Goal: Task Accomplishment & Management: Manage account settings

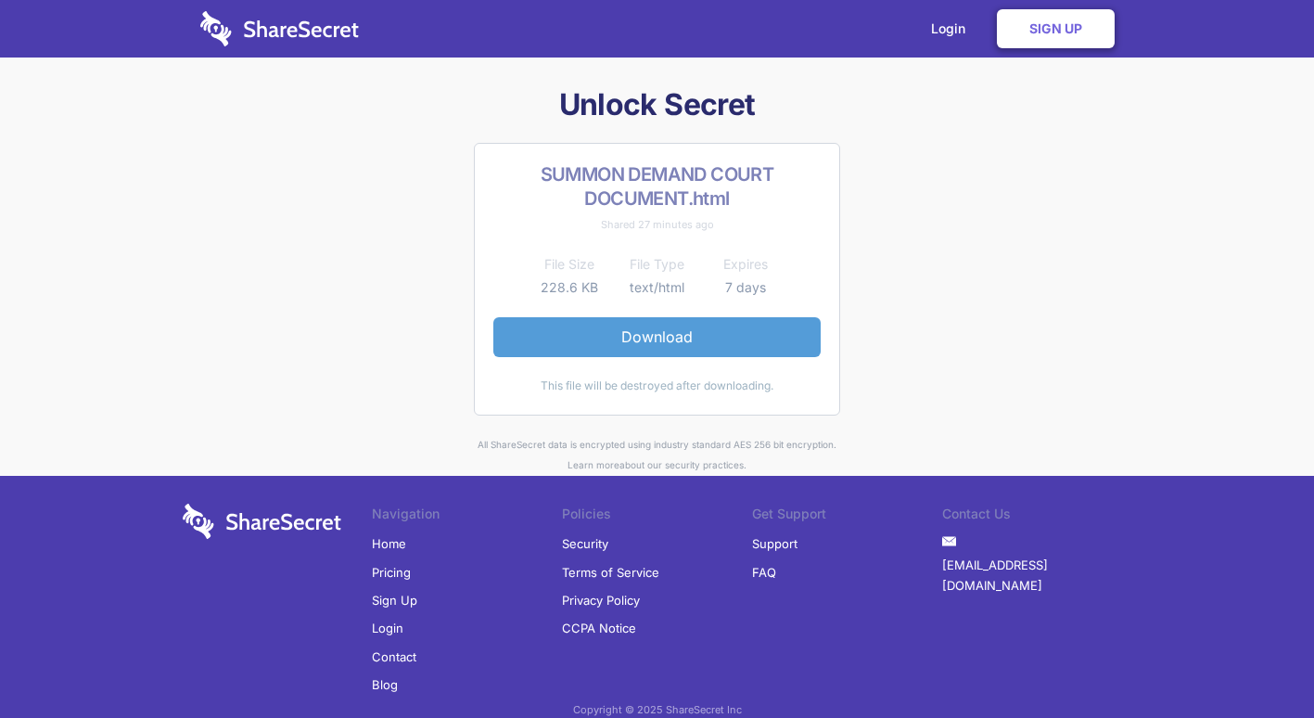
click at [656, 333] on link "Download" at bounding box center [657, 336] width 327 height 39
click at [942, 26] on link "Login" at bounding box center [953, 29] width 81 height 58
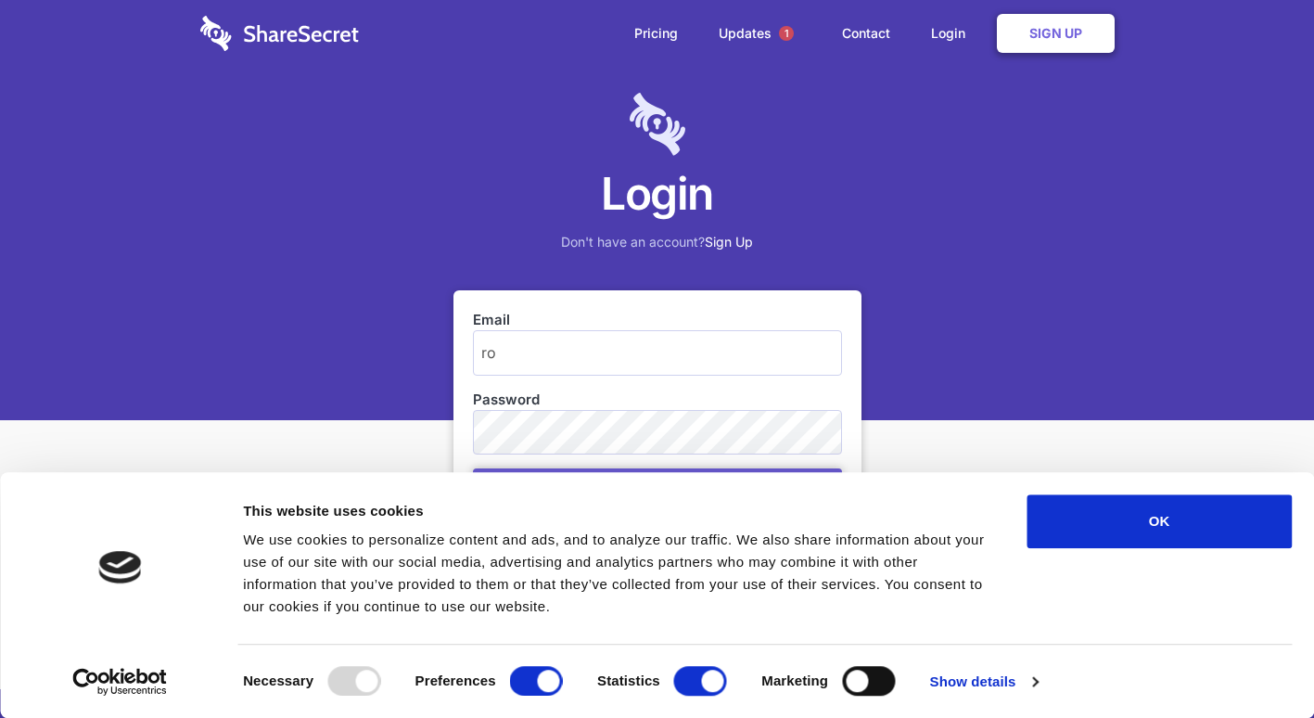
click at [886, 415] on div "Login Don't have an account? Sign Up" at bounding box center [657, 210] width 1314 height 420
drag, startPoint x: 1314, startPoint y: 371, endPoint x: 1326, endPoint y: 588, distance: 217.4
click at [1314, 588] on html "Consent Details [#IABV2SETTINGS#] About This website uses cookies We use cookie…" at bounding box center [657, 359] width 1314 height 718
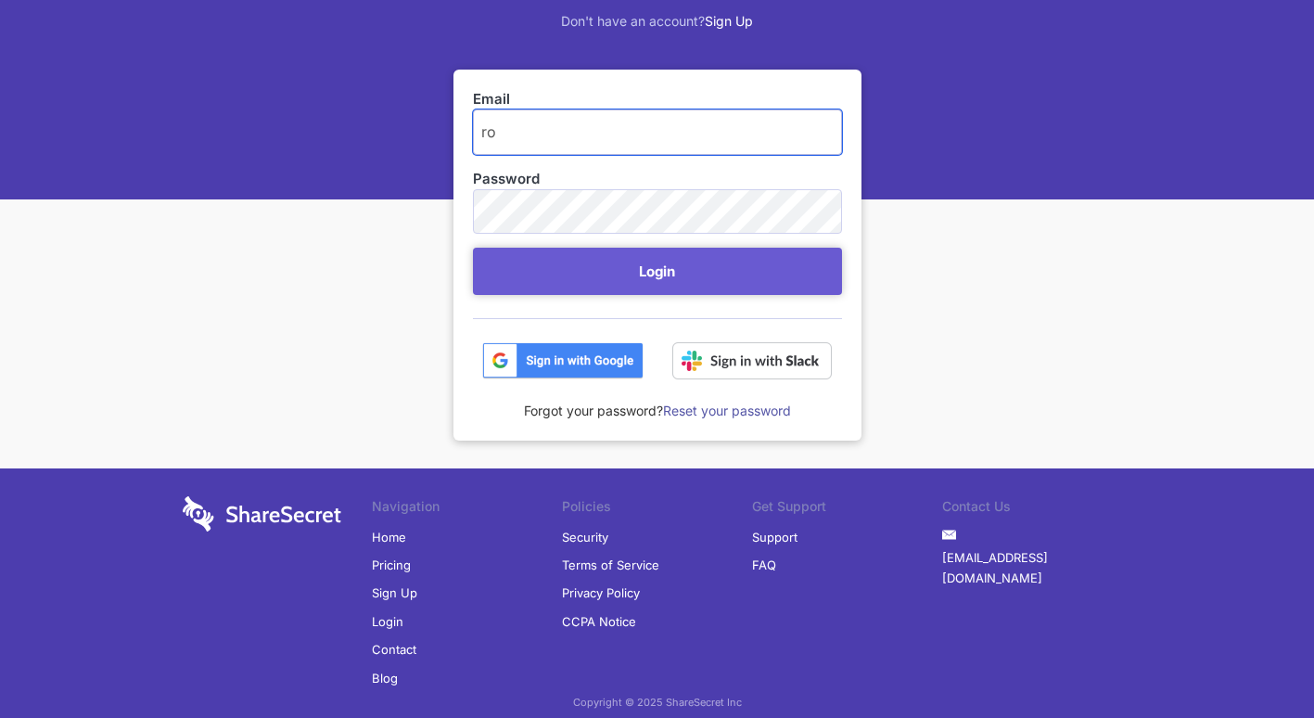
scroll to position [222, 0]
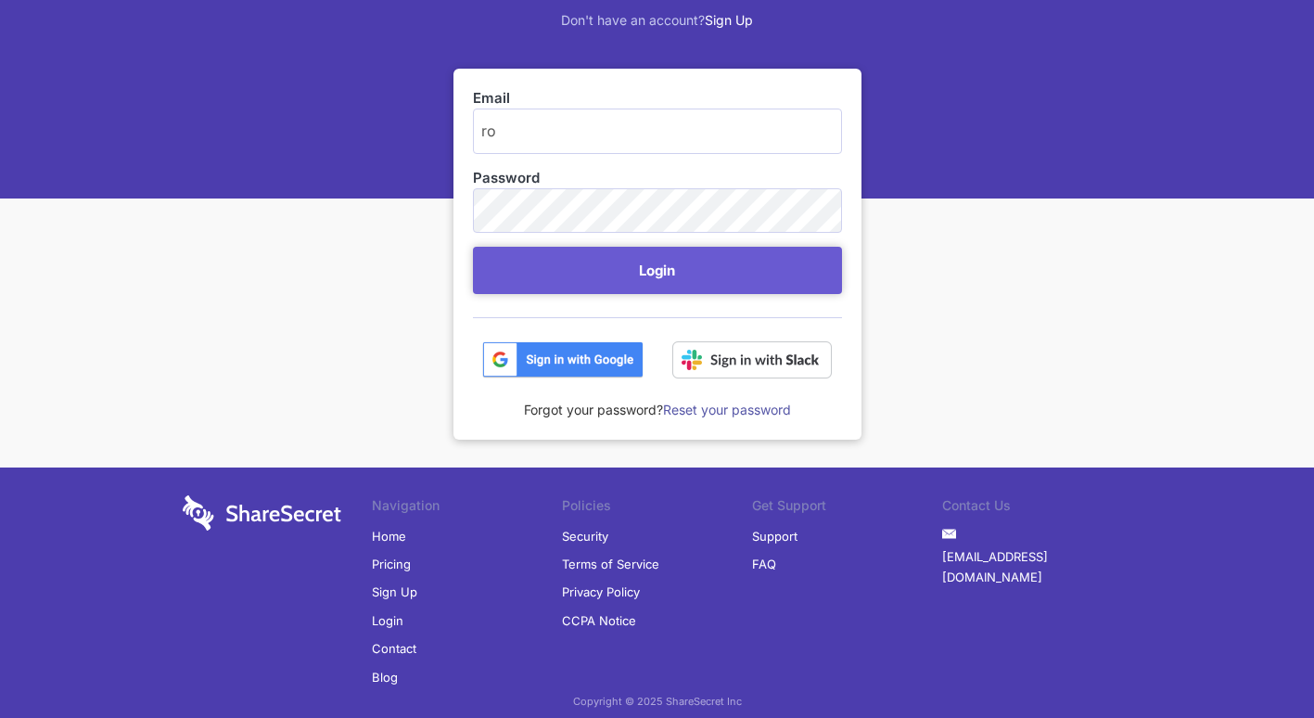
click at [1097, 322] on div "Login Don't have an account? Sign Up Email ro Password Login Forgot your passwo…" at bounding box center [657, 259] width 1314 height 962
click at [492, 131] on input "ro" at bounding box center [657, 131] width 369 height 45
type input "rosalia2569@gmail.com"
click at [635, 414] on div "Forgot your password? Reset your password" at bounding box center [657, 399] width 369 height 42
click at [685, 410] on link "Reset your password" at bounding box center [727, 410] width 128 height 16
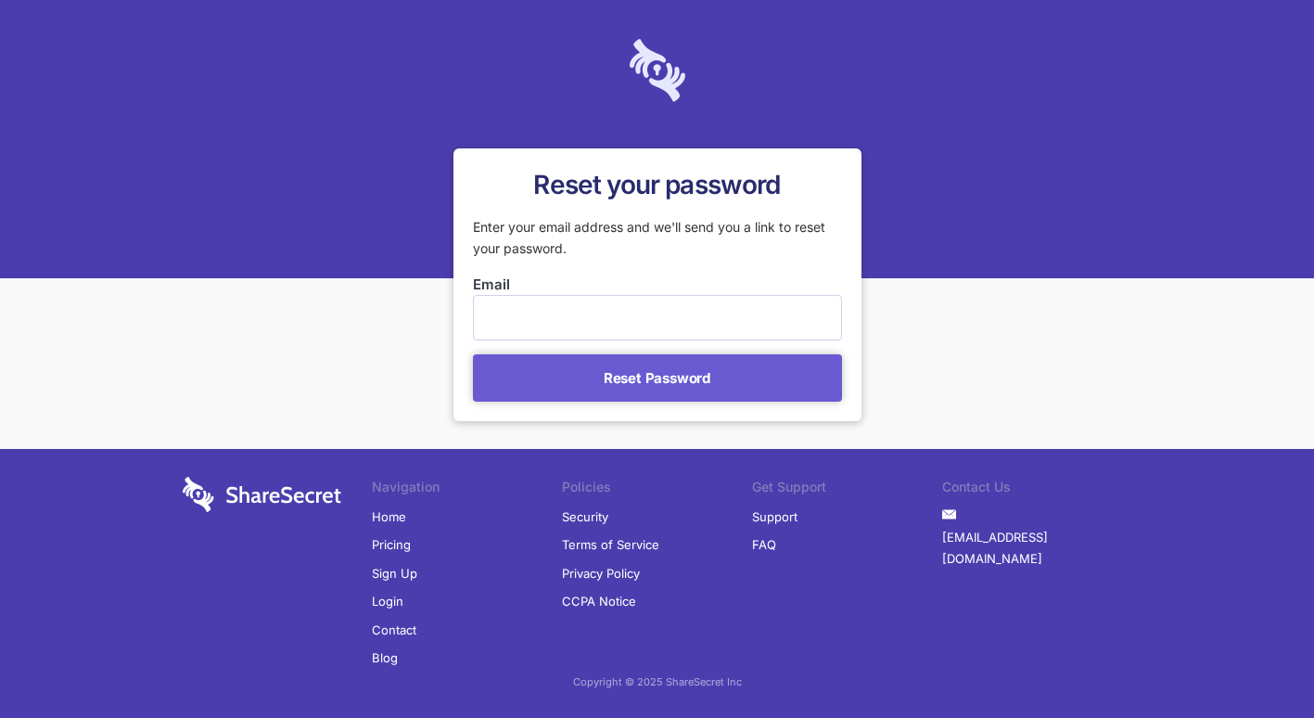
scroll to position [123, 0]
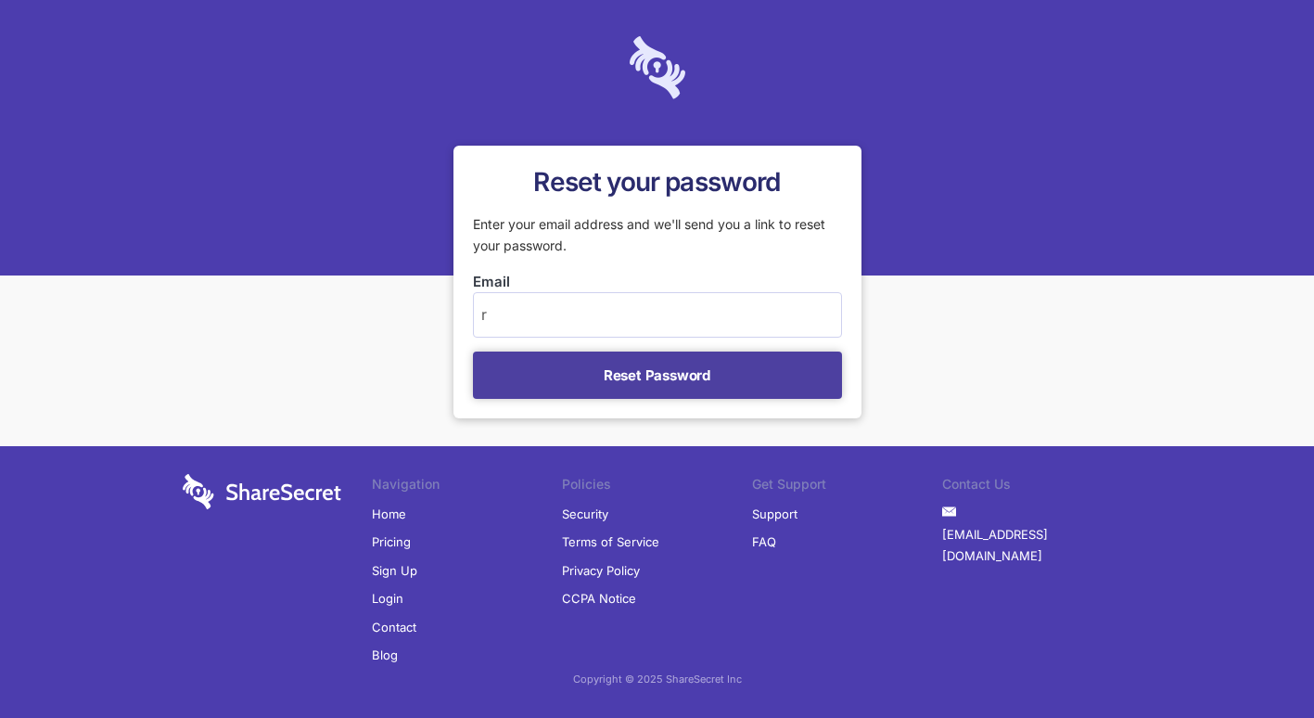
type input "[EMAIL_ADDRESS][DOMAIN_NAME]"
click at [654, 378] on button "Reset Password" at bounding box center [657, 375] width 369 height 47
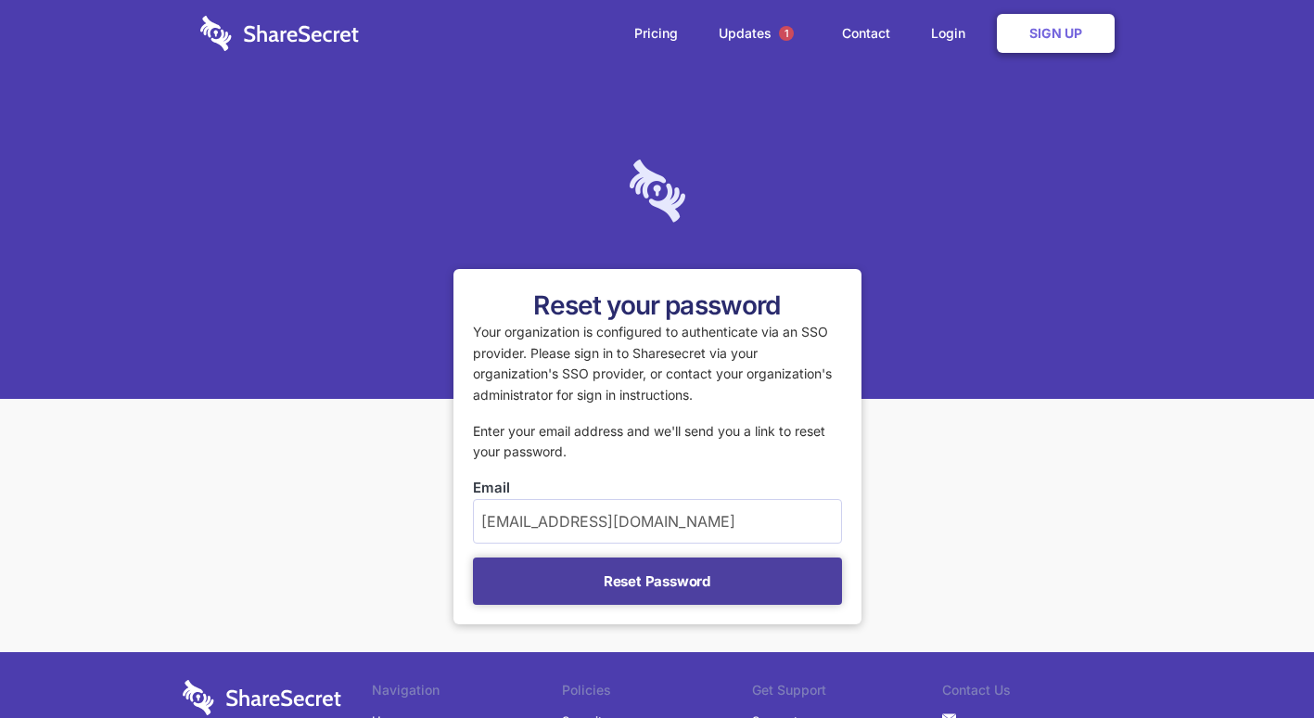
click at [642, 592] on button "Reset Password" at bounding box center [657, 581] width 369 height 47
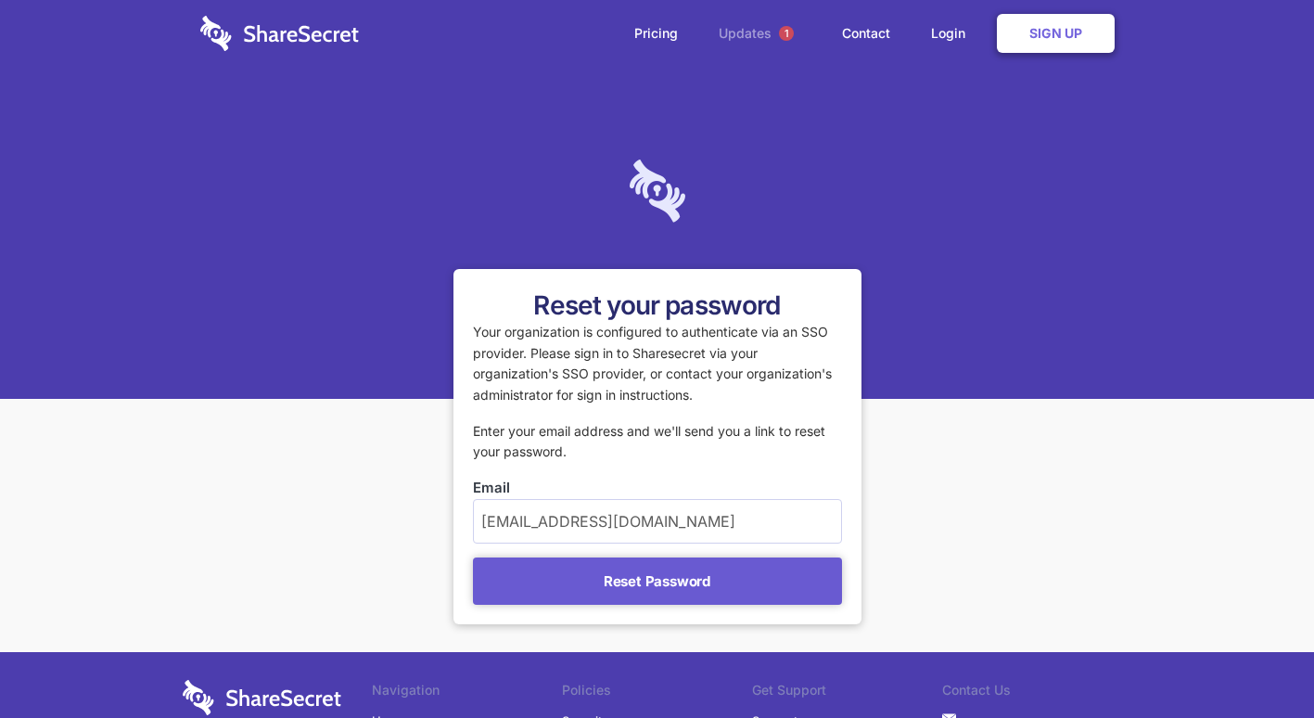
click at [779, 34] on span "1" at bounding box center [786, 33] width 15 height 15
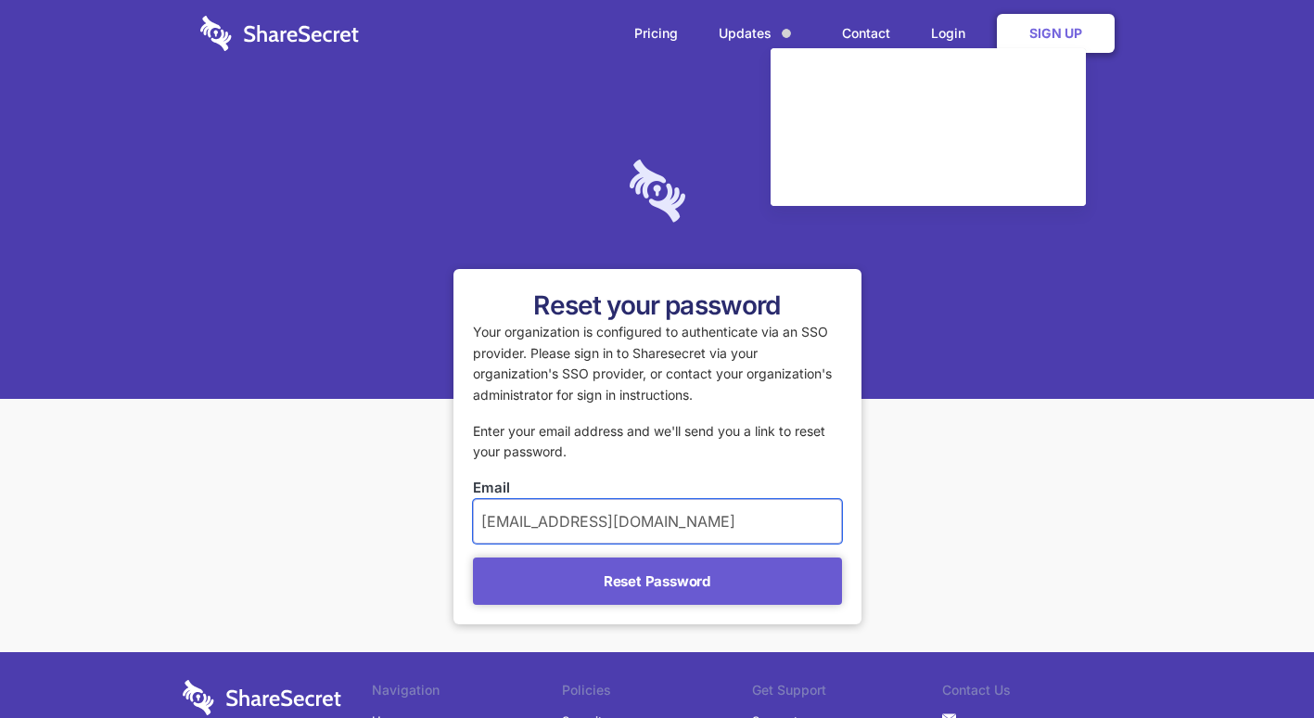
click at [657, 530] on input "[EMAIL_ADDRESS][DOMAIN_NAME]" at bounding box center [657, 521] width 369 height 45
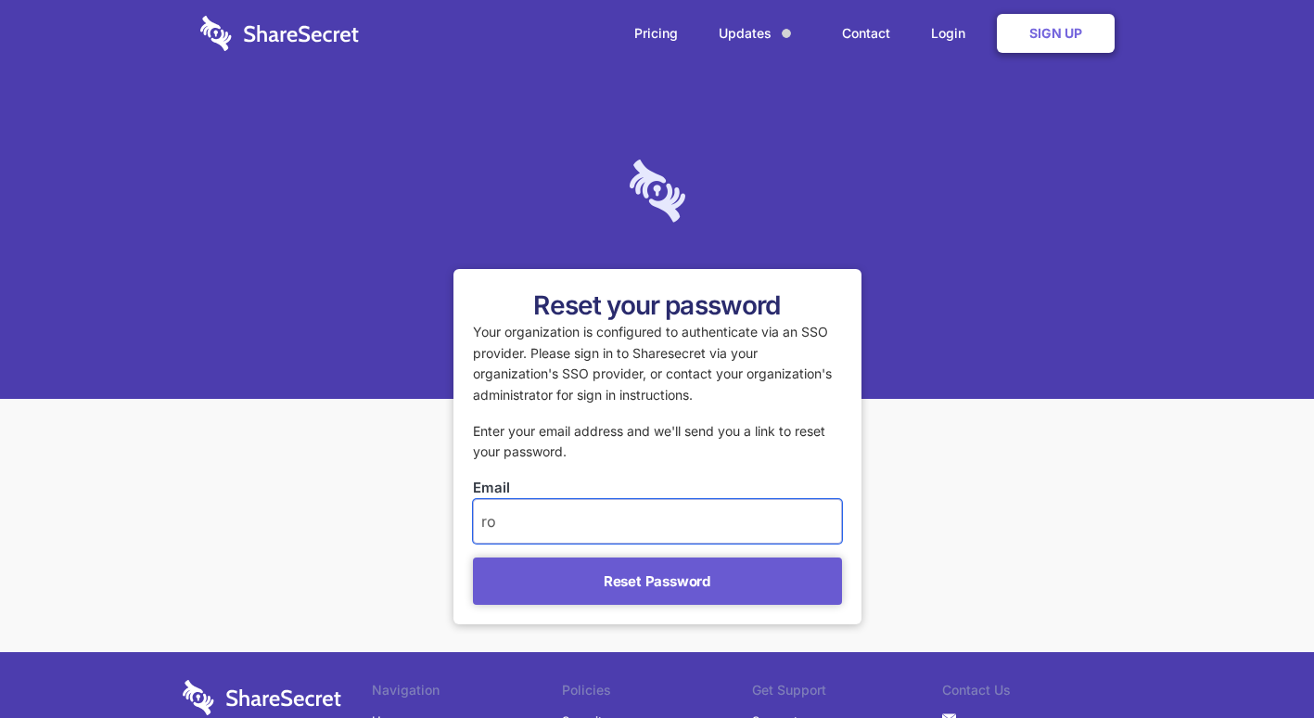
type input "r"
type input "[EMAIL_ADDRESS][DOMAIN_NAME]"
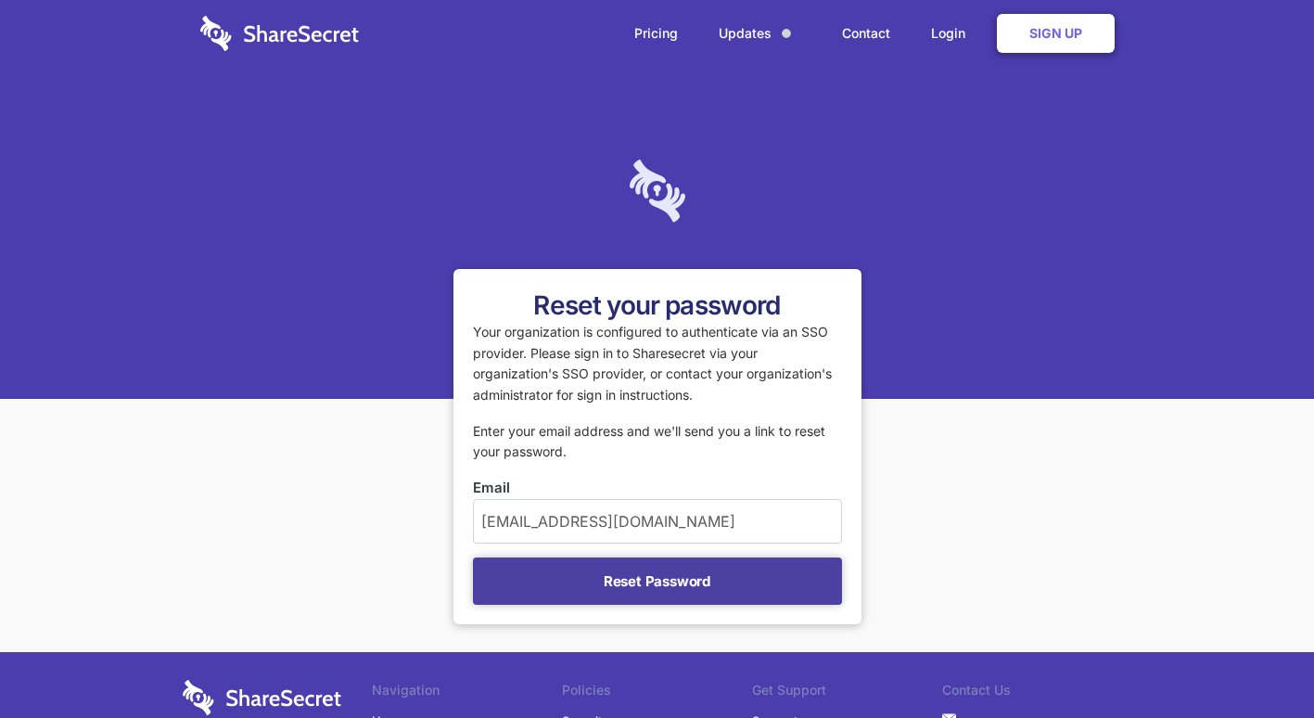
click at [652, 584] on button "Reset Password" at bounding box center [657, 581] width 369 height 47
